Goal: Check status

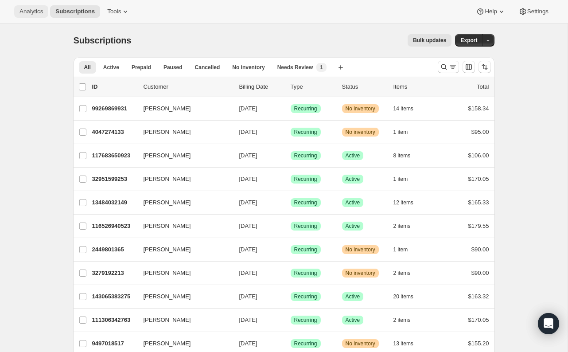
click at [46, 15] on button "Analytics" at bounding box center [31, 11] width 34 height 12
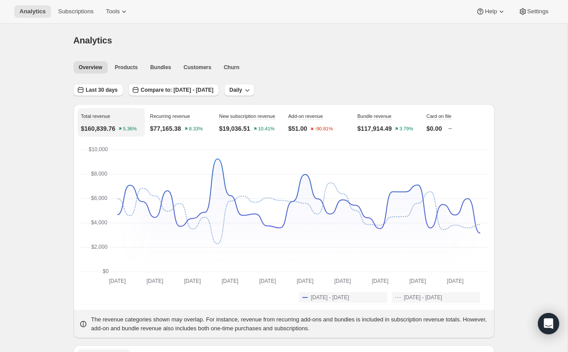
click at [85, 74] on div "Overview Products Bundles Customers Churn More views Overview Products Bundles …" at bounding box center [281, 66] width 426 height 19
click at [93, 86] on button "Last 30 days" at bounding box center [99, 90] width 50 height 12
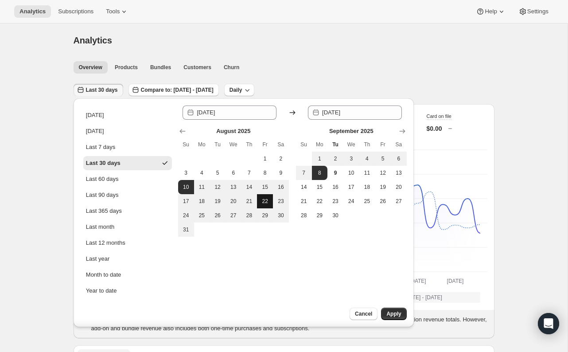
drag, startPoint x: 202, startPoint y: 217, endPoint x: 266, endPoint y: 200, distance: 65.9
click at [202, 216] on span "25" at bounding box center [202, 215] width 9 height 7
type input "[DATE]"
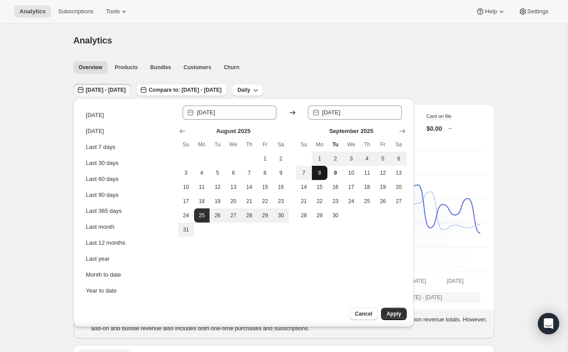
click at [316, 172] on span "8" at bounding box center [319, 172] width 9 height 7
type input "[DATE]"
click at [393, 312] on span "Apply" at bounding box center [393, 313] width 15 height 7
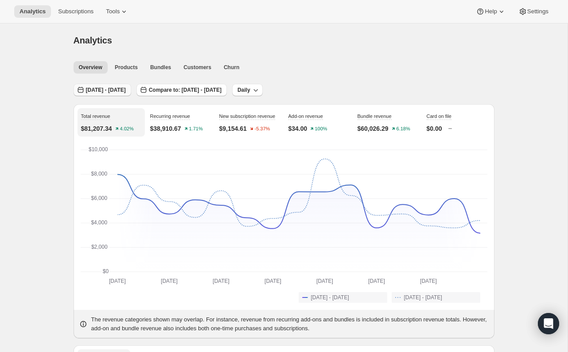
click at [111, 86] on span "[DATE] - [DATE]" at bounding box center [106, 89] width 40 height 7
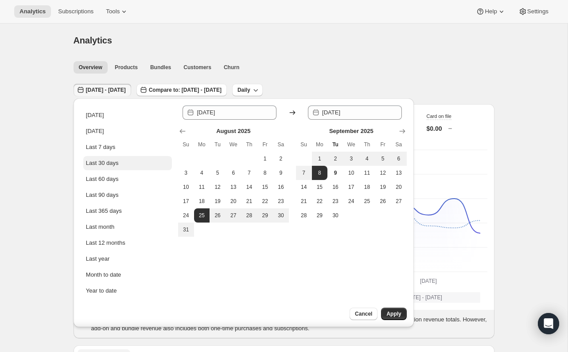
click at [111, 160] on div "Last 30 days" at bounding box center [102, 163] width 33 height 9
type input "[DATE]"
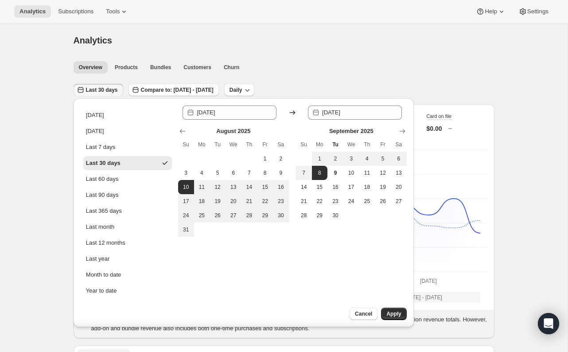
click at [393, 315] on span "Apply" at bounding box center [393, 313] width 15 height 7
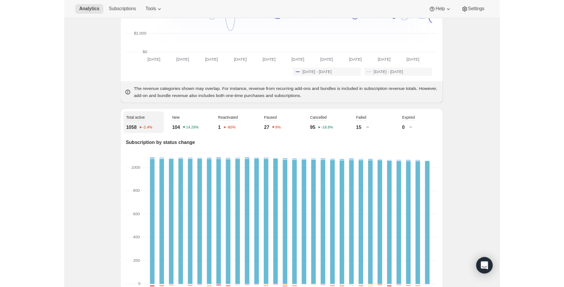
scroll to position [200, 0]
